Goal: Transaction & Acquisition: Purchase product/service

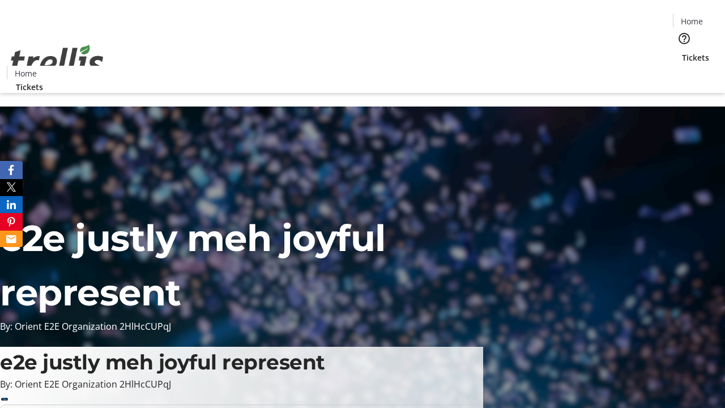
click at [682, 52] on span "Tickets" at bounding box center [695, 58] width 27 height 12
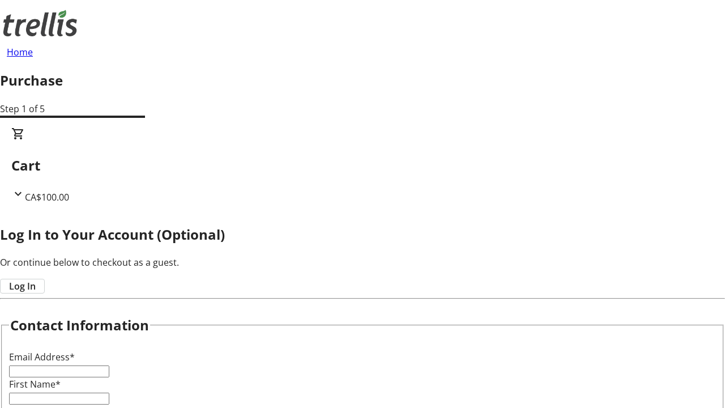
type input "FREE"
type input "[PERSON_NAME][EMAIL_ADDRESS][PERSON_NAME][DOMAIN_NAME]"
type input "[PERSON_NAME]"
